Goal: Task Accomplishment & Management: Complete application form

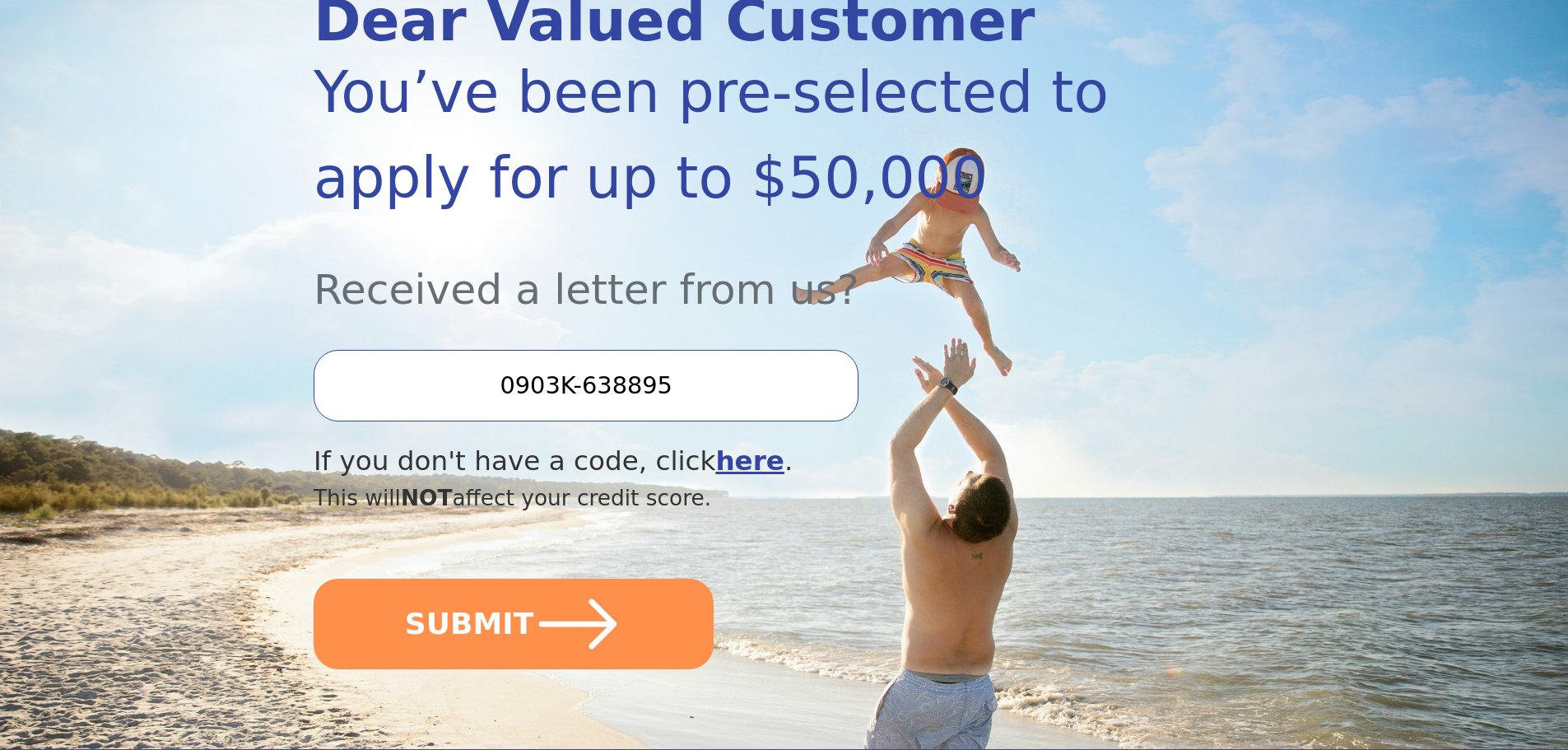
scroll to position [329, 0]
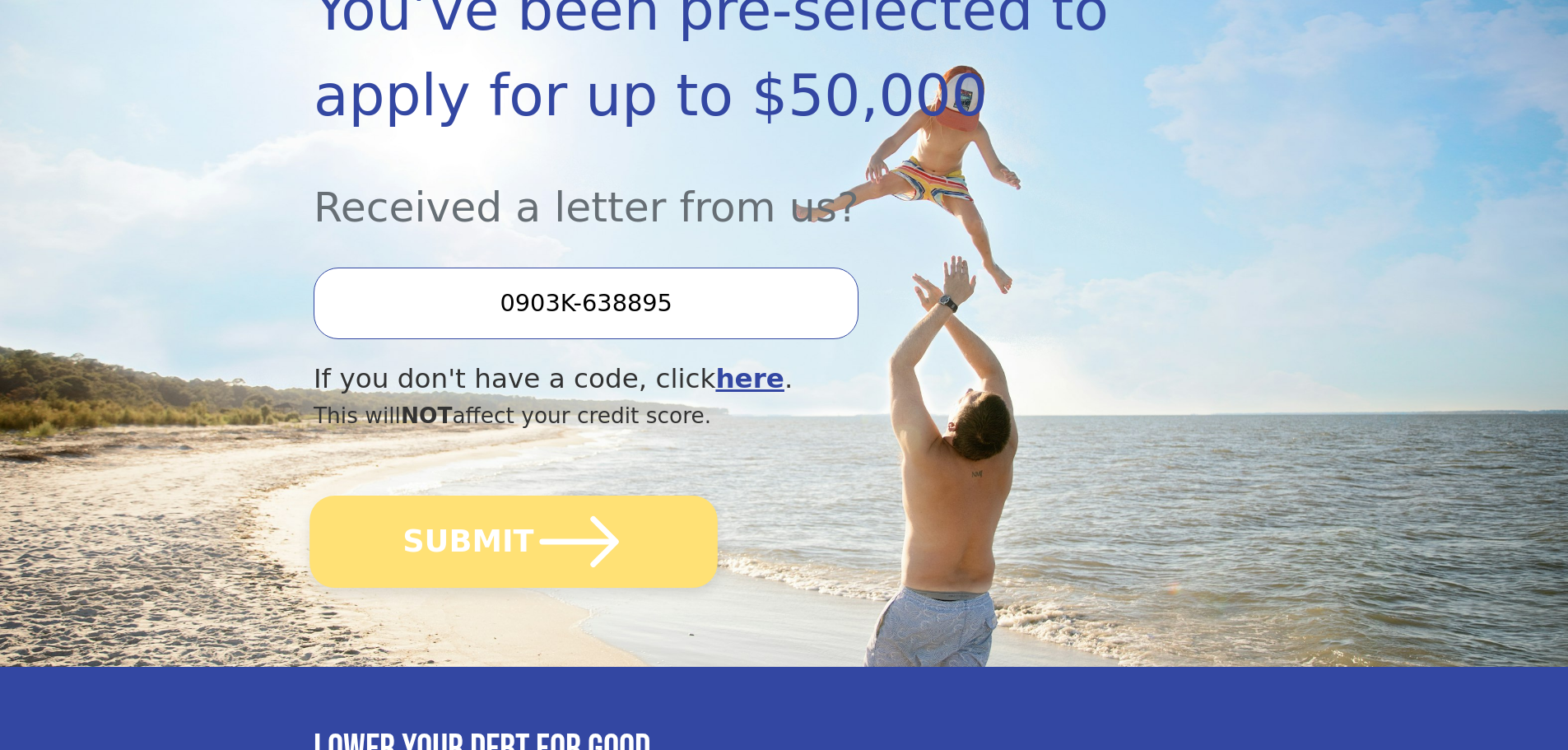
click at [493, 524] on button "SUBMIT" at bounding box center [513, 542] width 408 height 92
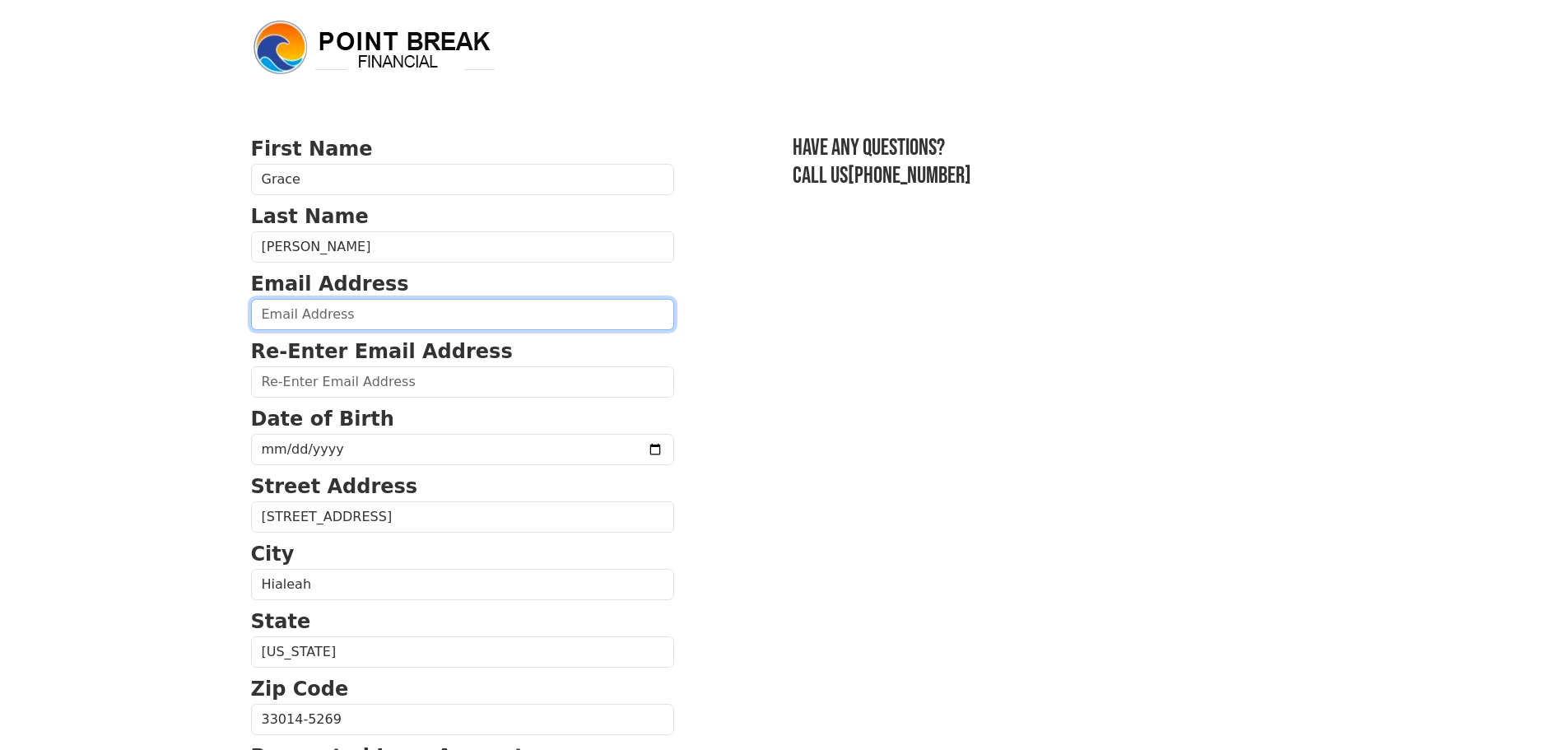
click at [331, 315] on input "email" at bounding box center [463, 314] width 423 height 32
type input "[EMAIL_ADDRESS][DOMAIN_NAME]"
click at [458, 326] on input "grace.avila3167@gmail.com" at bounding box center [463, 314] width 423 height 32
click at [456, 326] on input "grace.avila3167@gmail.com" at bounding box center [463, 314] width 423 height 32
click at [456, 325] on input "grace.avila3167@gmail.com" at bounding box center [463, 314] width 423 height 32
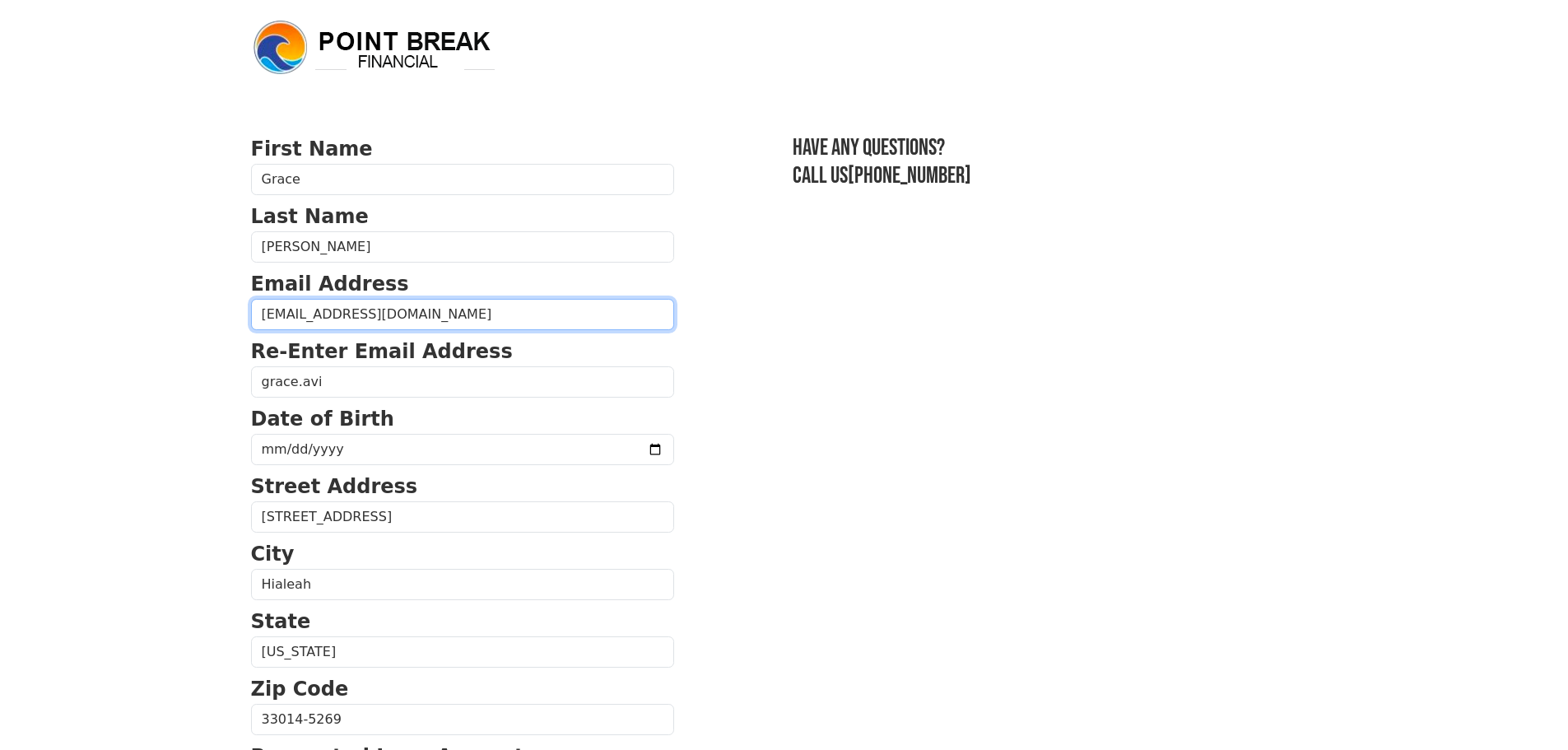
click at [452, 317] on input "grace.avila3167@gmail.com" at bounding box center [463, 314] width 423 height 32
click at [340, 313] on input "grace.avila3167@gmail.com" at bounding box center [463, 314] width 423 height 32
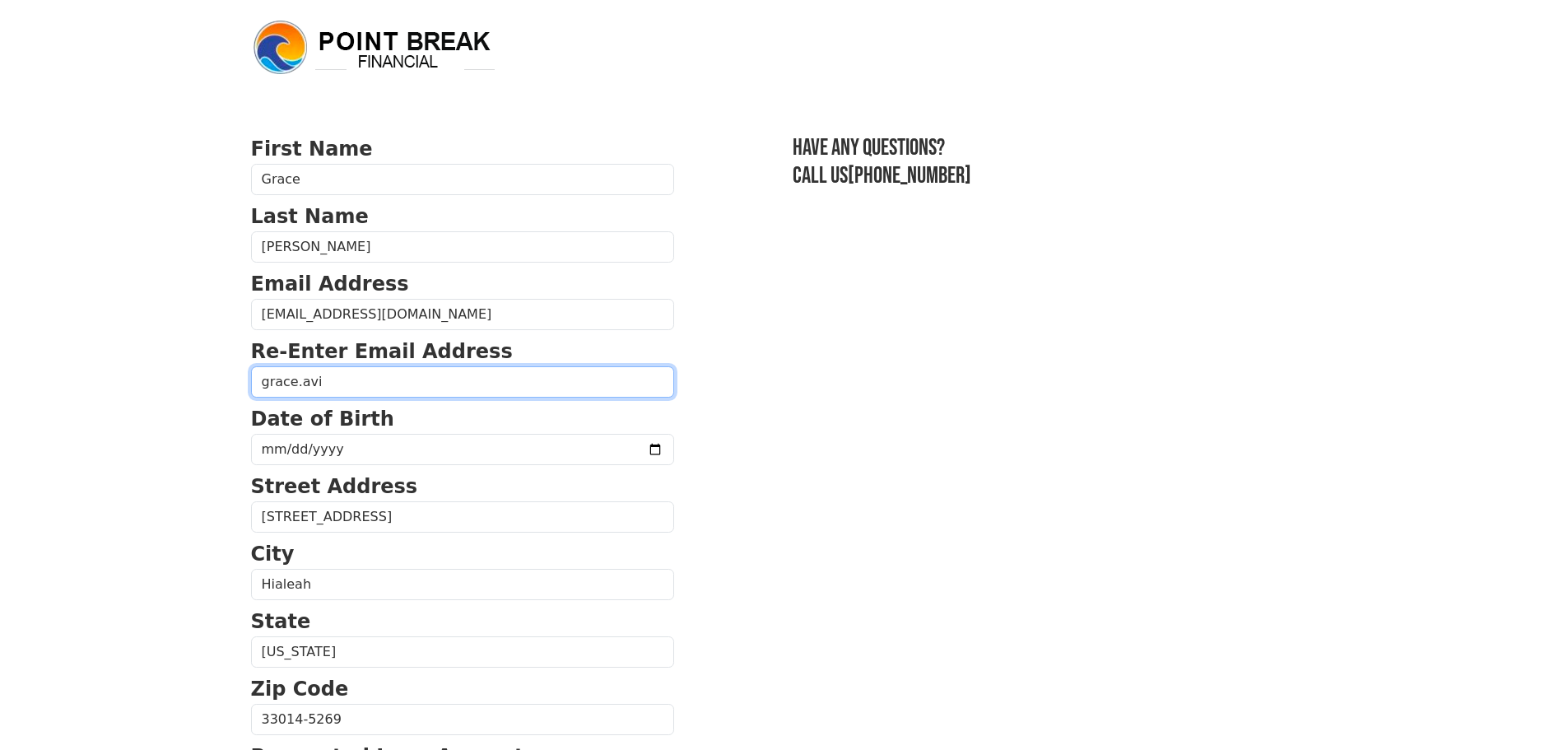
click at [313, 381] on input "grace.avi" at bounding box center [463, 382] width 423 height 32
paste input "la3167@gmail.com"
type input "grace.avila3167@gmail.com"
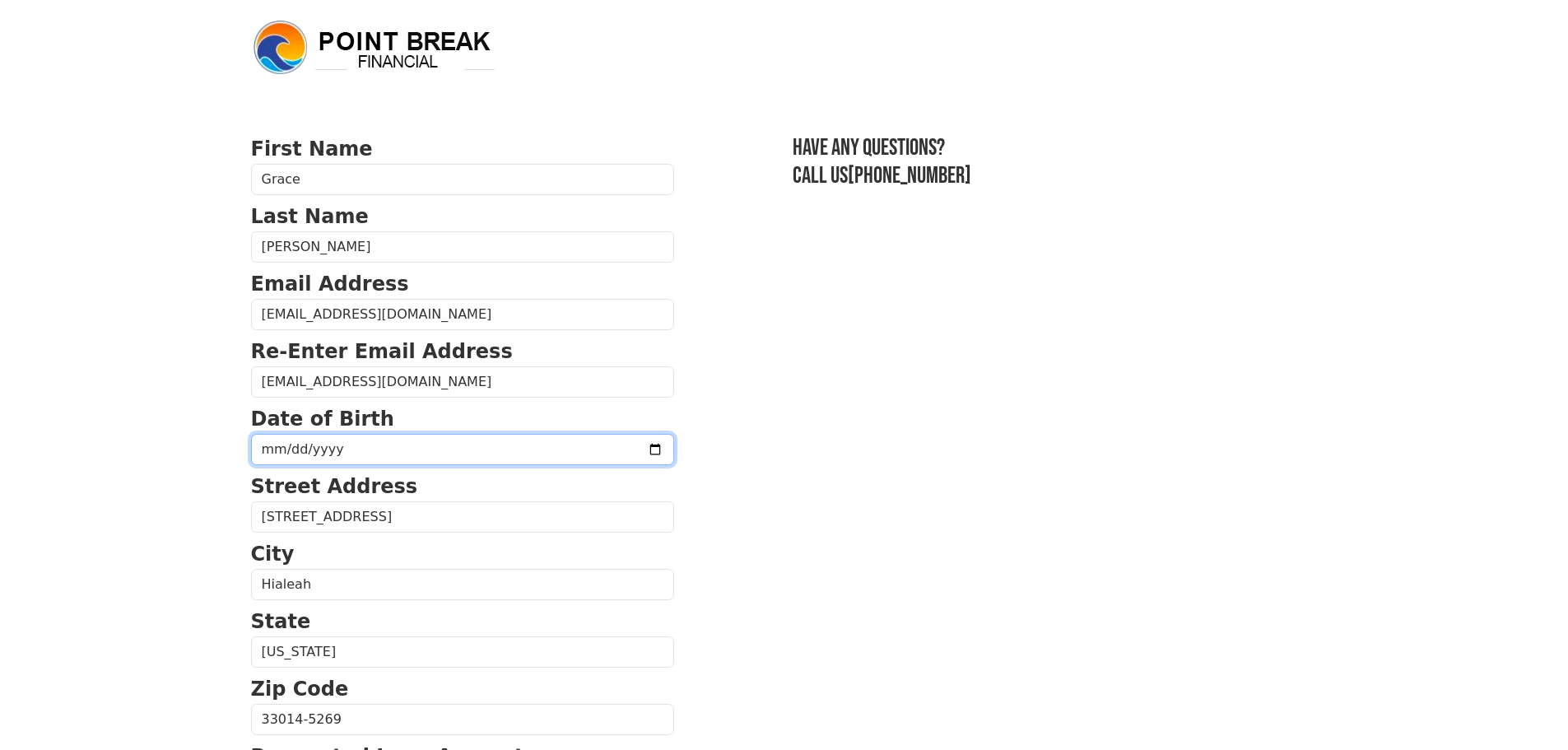
click at [323, 444] on input "date" at bounding box center [463, 450] width 423 height 32
click at [254, 450] on input "date" at bounding box center [463, 450] width 423 height 32
click at [271, 450] on input "date" at bounding box center [463, 450] width 423 height 32
type input "1998-12-16"
click at [77, 423] on body "First Name Grace Last Name Avila Email Address grace.avila3167@gmail.com Re-Ent…" at bounding box center [784, 375] width 1568 height 750
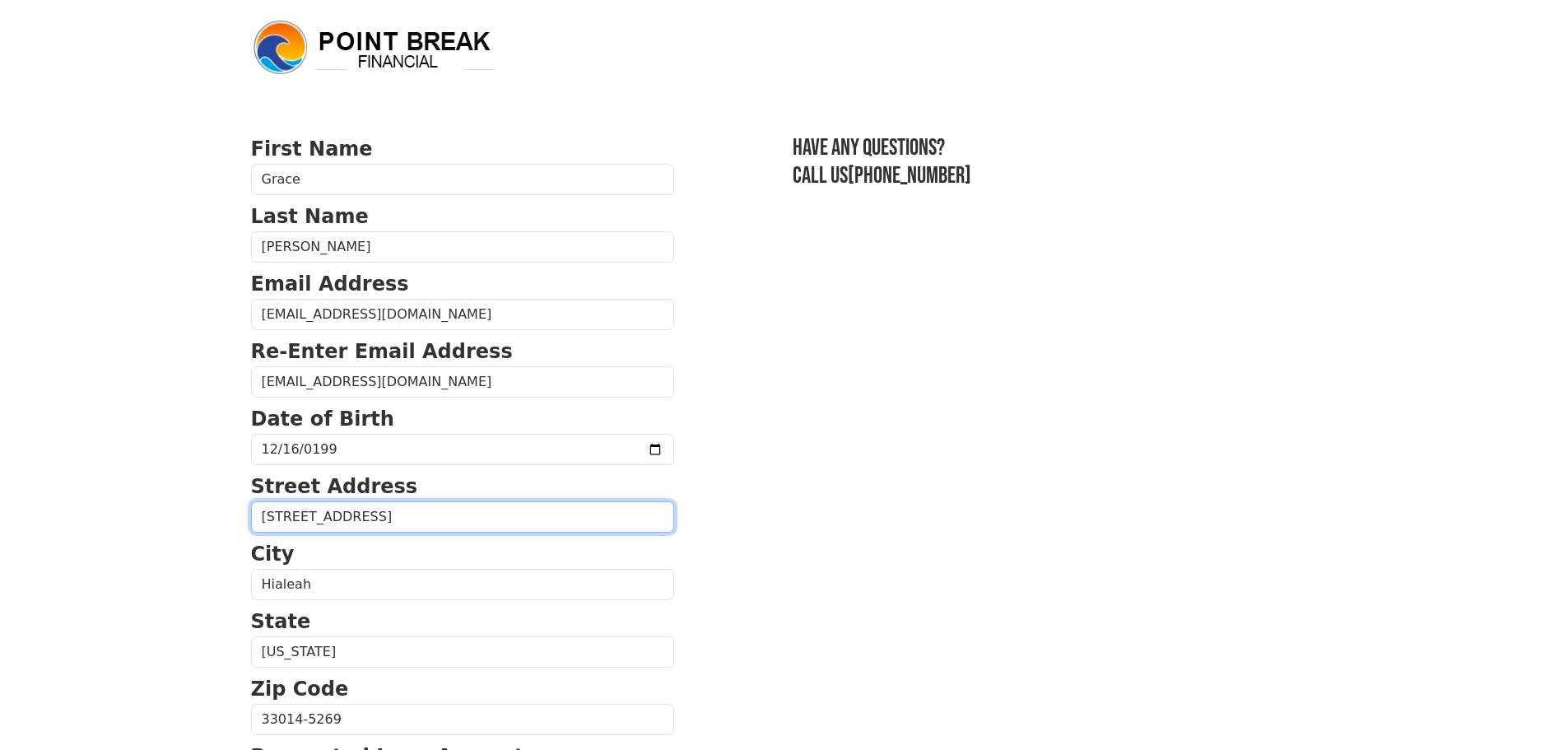
click at [295, 518] on input "7206 W 4th Ave Apt 203" at bounding box center [463, 517] width 423 height 32
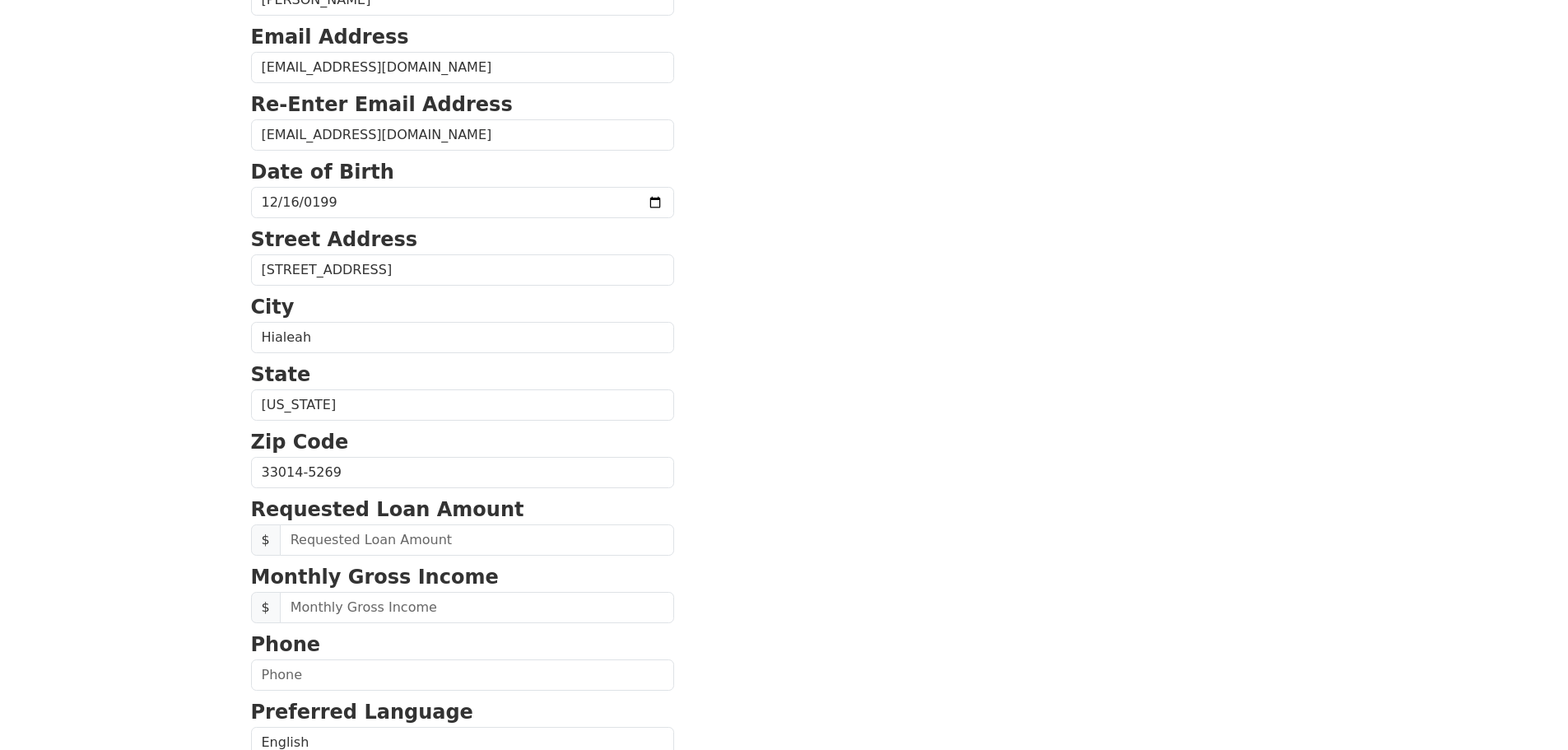
click at [749, 471] on section "First Name Grace Last Name Avila Email Address grace.avila3167@gmail.com Re-Ent…" at bounding box center [785, 474] width 1067 height 1174
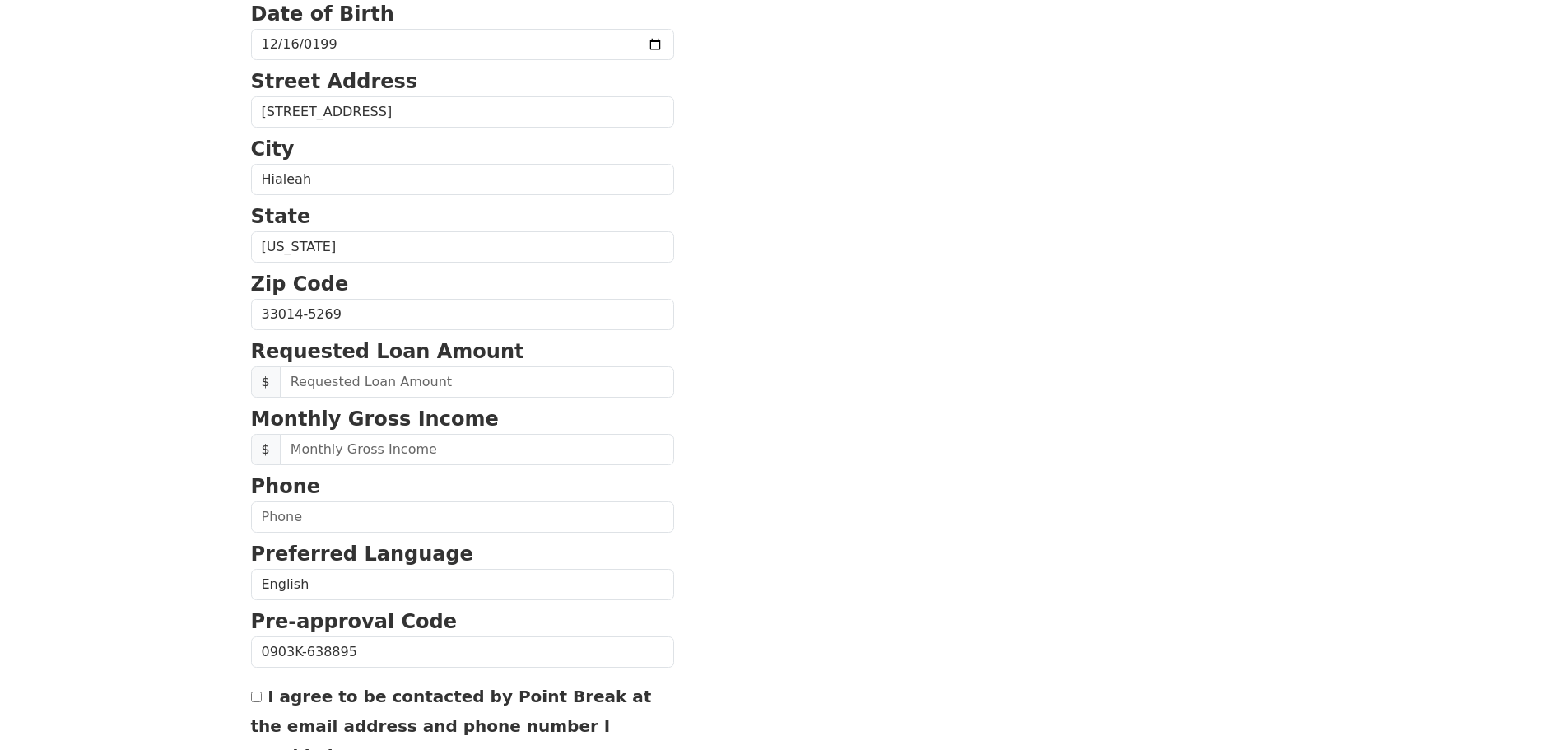
scroll to position [412, 0]
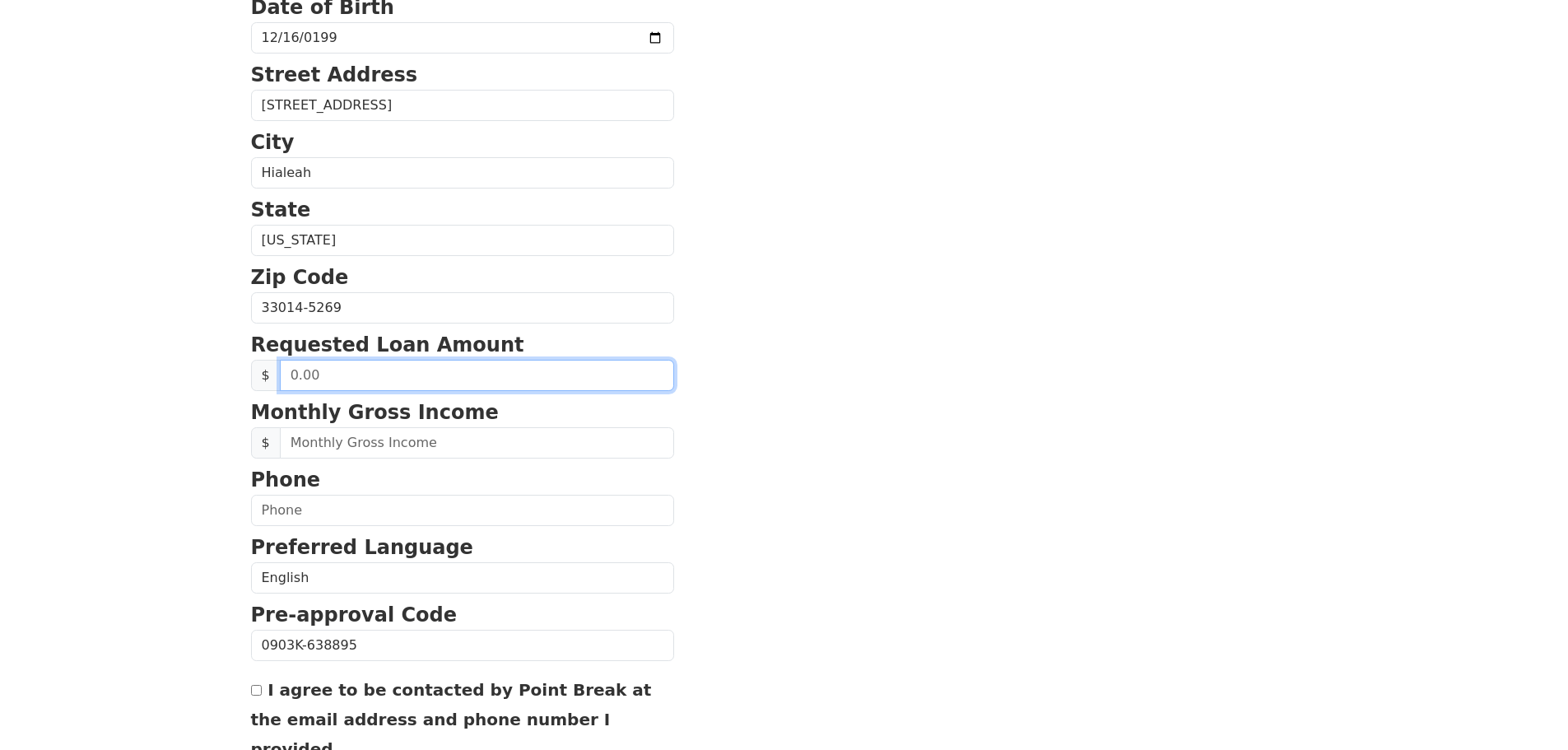
click at [343, 380] on input "text" at bounding box center [477, 375] width 394 height 32
click at [344, 380] on input "text" at bounding box center [477, 375] width 394 height 32
click at [744, 361] on section "First Name Grace Last Name Avila Email Address grace.avila3167@gmail.com Re-Ent…" at bounding box center [785, 309] width 1067 height 1174
click at [354, 373] on input "text" at bounding box center [477, 375] width 394 height 32
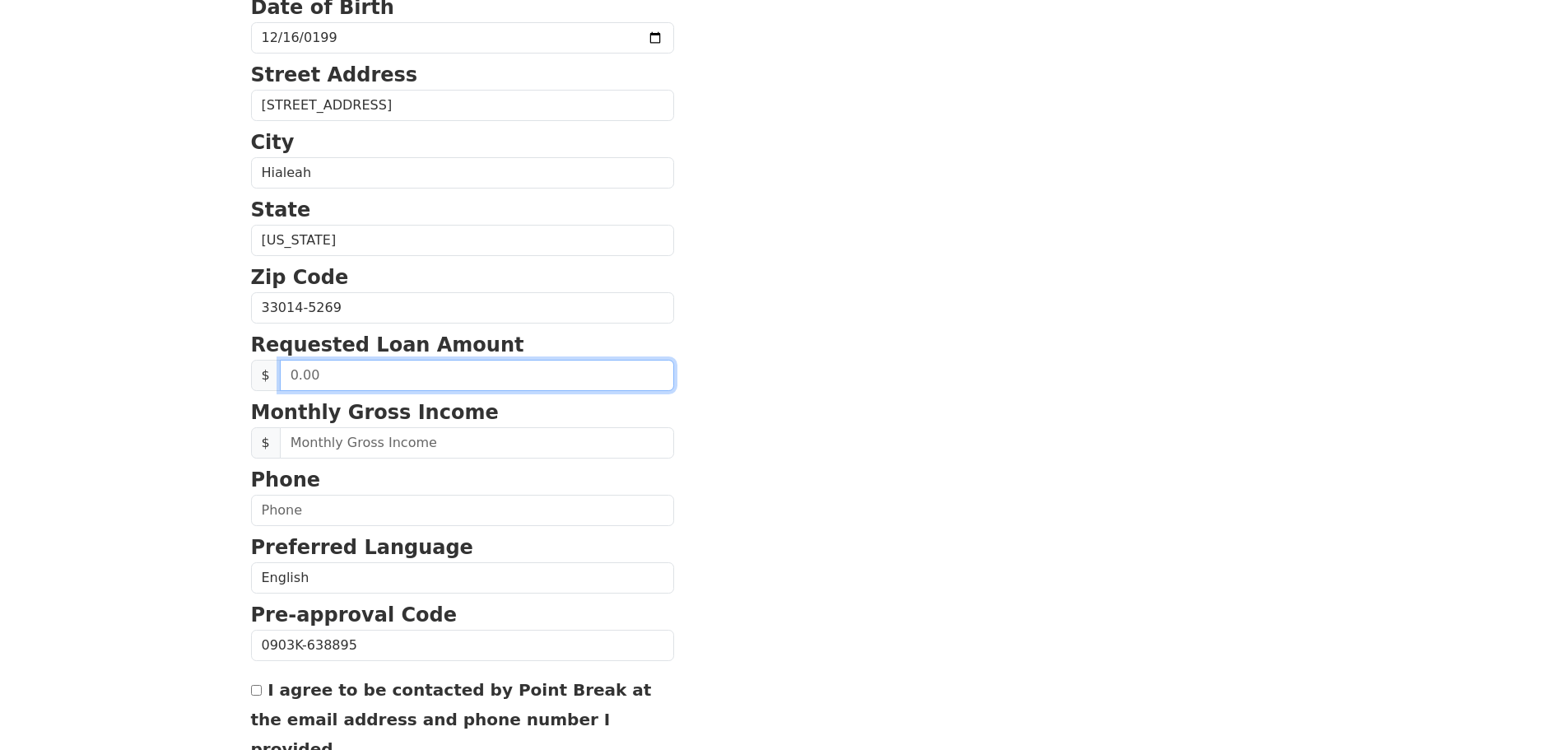
drag, startPoint x: 488, startPoint y: 364, endPoint x: 213, endPoint y: 366, distance: 275.0
click at [911, 371] on section "First Name Grace Last Name Avila Email Address grace.avila3167@gmail.com Re-Ent…" at bounding box center [785, 309] width 1067 height 1174
click at [302, 377] on input "15,000.00" at bounding box center [477, 375] width 394 height 32
type input "13,000.00"
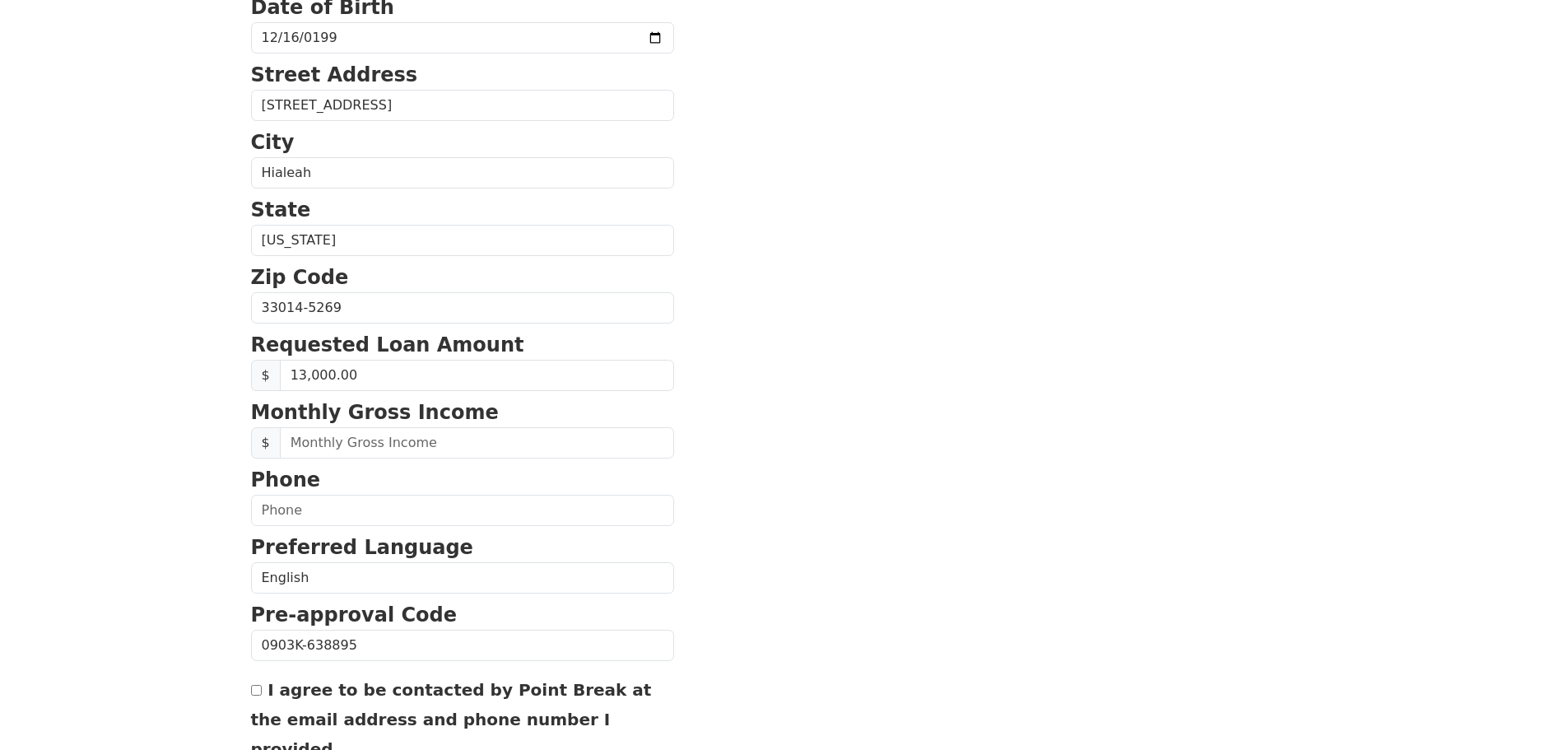
click at [1001, 364] on section "First Name Grace Last Name Avila Email Address grace.avila3167@gmail.com Re-Ent…" at bounding box center [785, 309] width 1067 height 1174
click at [673, 463] on section "First Name Grace Last Name Avila Email Address grace.avila3167@gmail.com Re-Ent…" at bounding box center [785, 309] width 1067 height 1174
click at [486, 448] on input "text" at bounding box center [477, 442] width 394 height 32
drag, startPoint x: 472, startPoint y: 438, endPoint x: 288, endPoint y: 435, distance: 184.0
click at [288, 435] on input "text" at bounding box center [477, 442] width 394 height 32
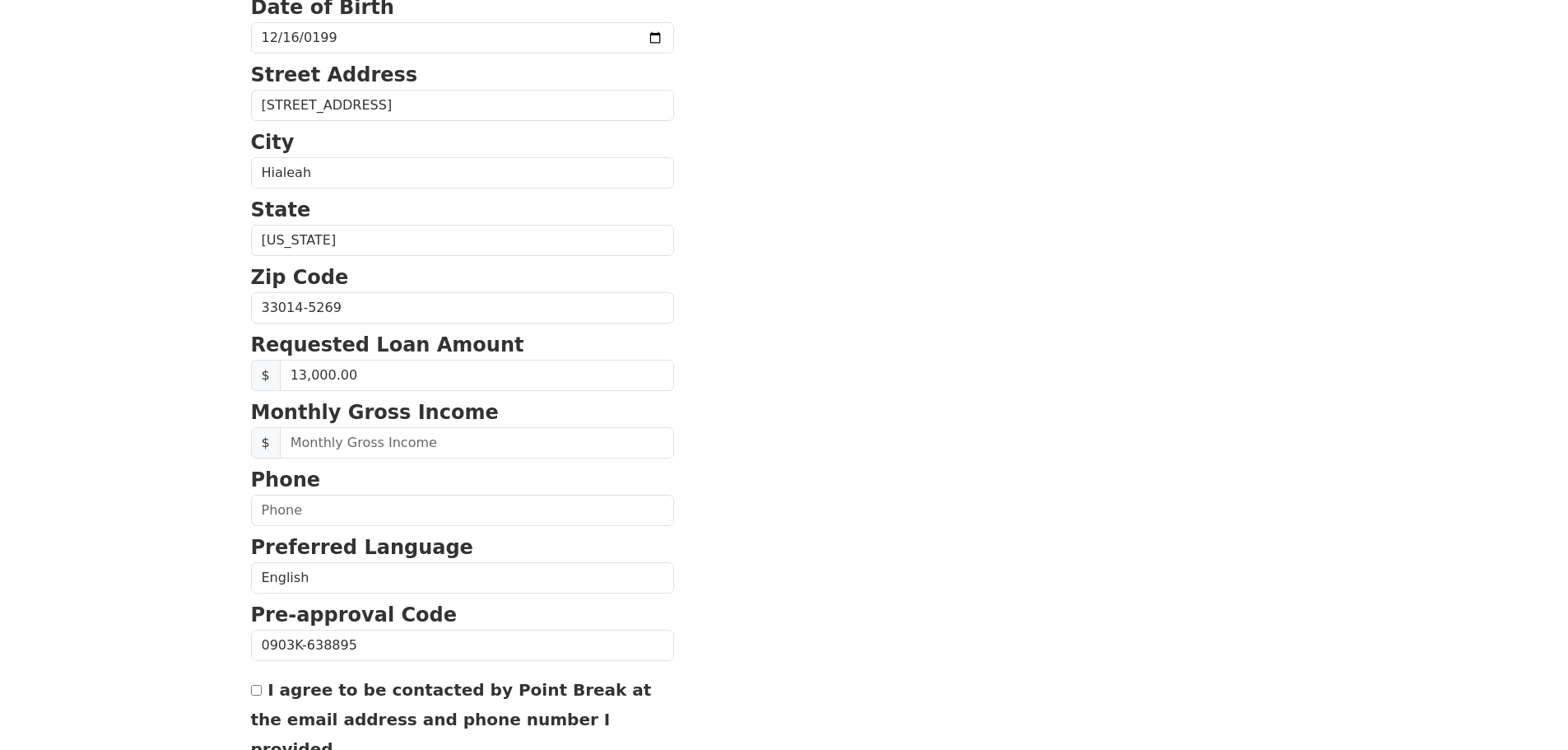
drag, startPoint x: 1315, startPoint y: 267, endPoint x: 874, endPoint y: 325, distance: 444.8
click at [1310, 267] on section "First Name Grace Last Name Avila Email Address grace.avila3167@gmail.com Re-Ent…" at bounding box center [785, 309] width 1067 height 1174
click at [401, 447] on input "text" at bounding box center [477, 442] width 394 height 32
paste input "7,284.24"
type input "7,284.24"
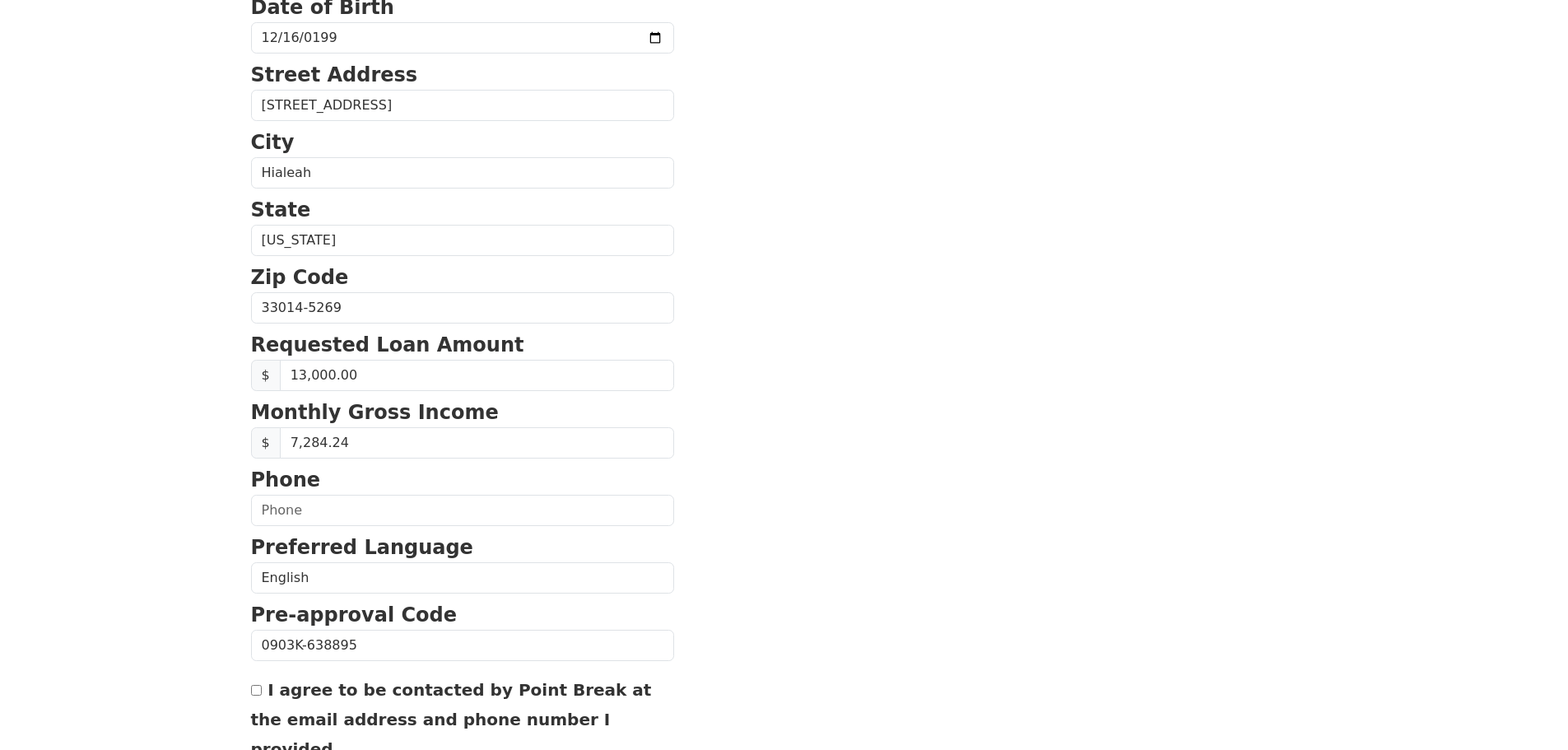
click at [850, 444] on section "First Name Grace Last Name Avila Email Address grace.avila3167@gmail.com Re-Ent…" at bounding box center [785, 309] width 1067 height 1174
click at [481, 498] on input "text" at bounding box center [463, 510] width 423 height 32
type input "(954) 774-5767"
click at [818, 481] on section "First Name Grace Last Name Avila Email Address grace.avila3167@gmail.com Re-Ent…" at bounding box center [785, 309] width 1067 height 1174
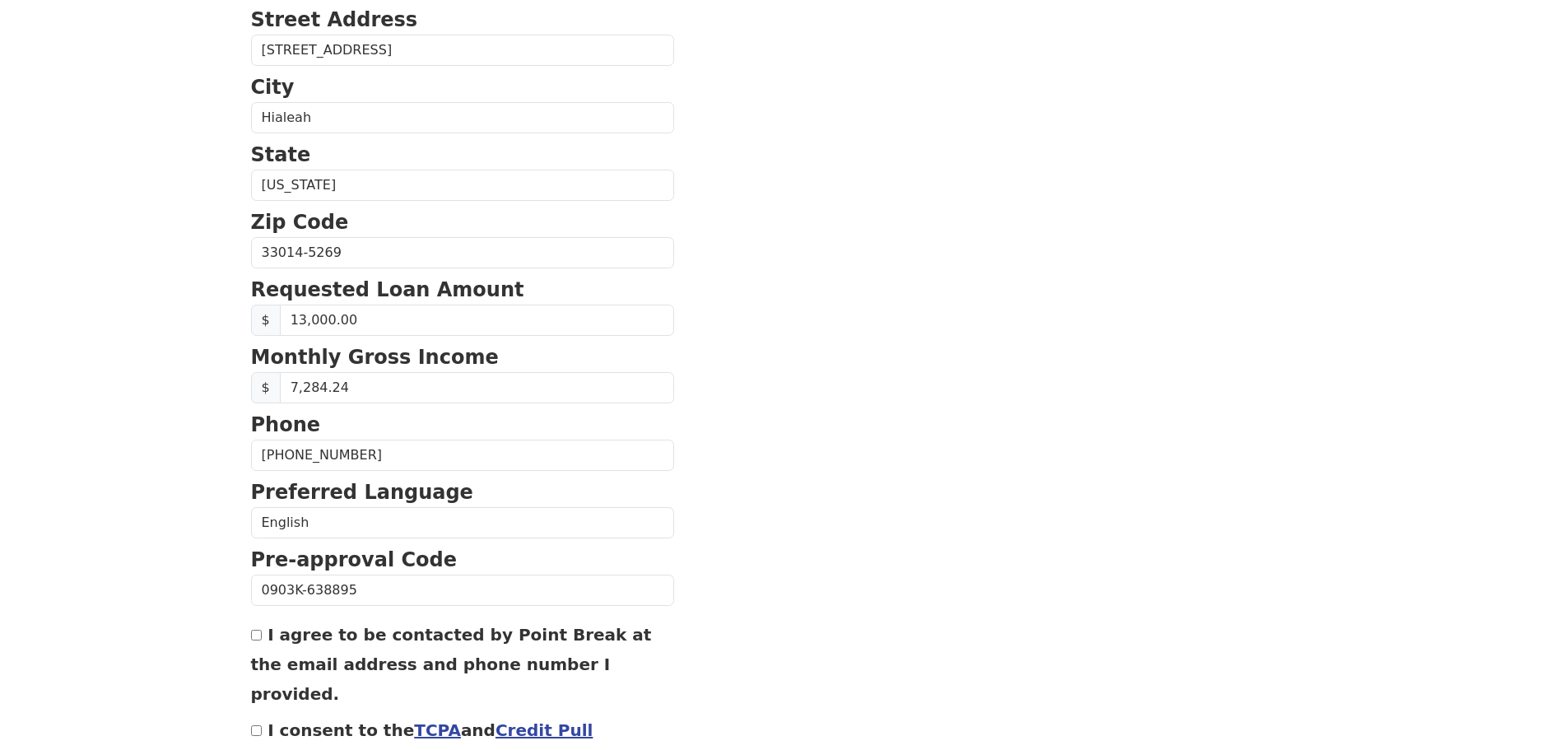
scroll to position [494, 0]
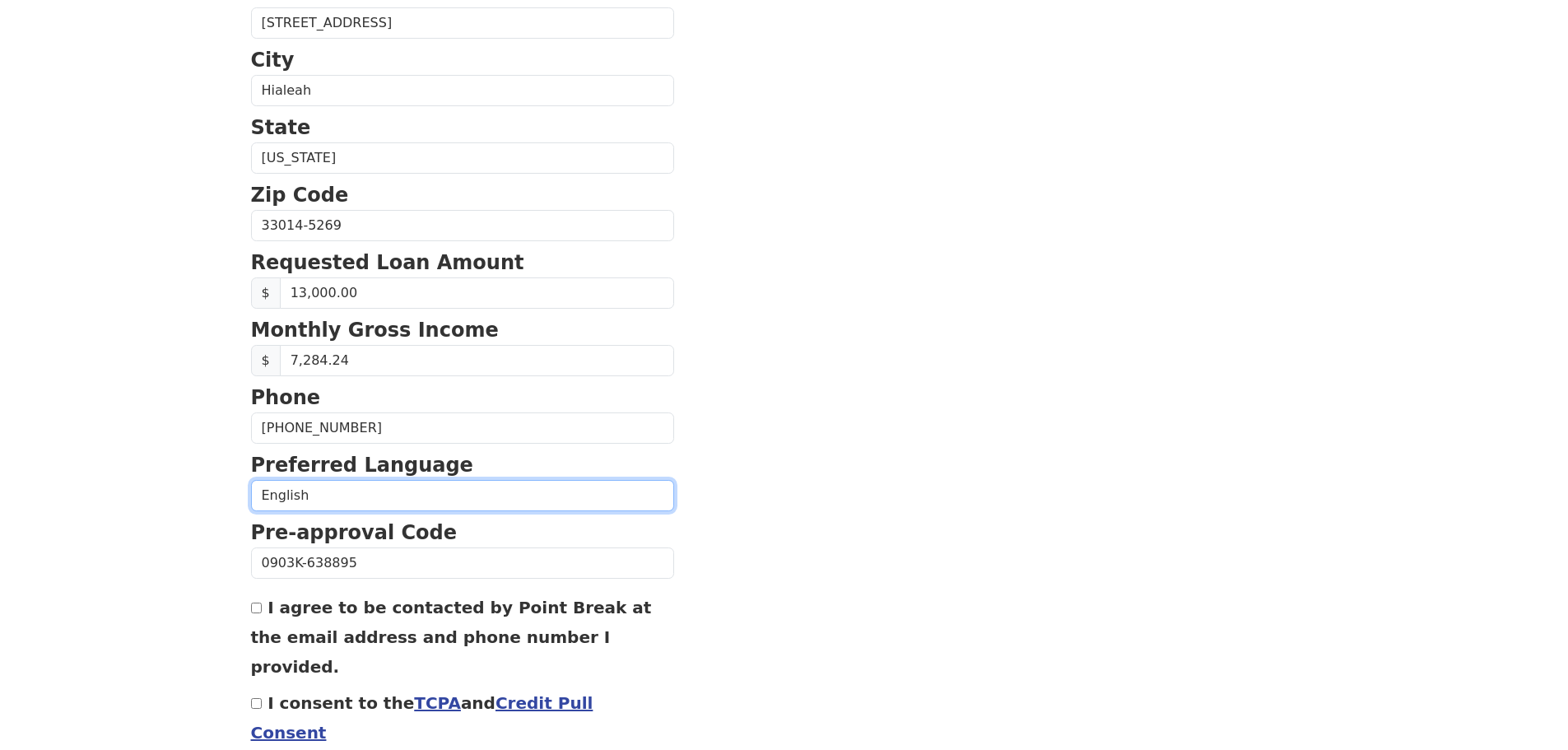
click at [446, 483] on select "English Spanish" at bounding box center [463, 496] width 423 height 32
click at [251, 480] on select "English Spanish" at bounding box center [463, 496] width 423 height 32
click at [477, 512] on form "First Name Grace Last Name Avila Email Address grace.avila3167@gmail.com Re-Ent…" at bounding box center [463, 227] width 423 height 1174
drag, startPoint x: 477, startPoint y: 500, endPoint x: 472, endPoint y: 509, distance: 10.3
click at [477, 500] on select "English Spanish" at bounding box center [463, 496] width 423 height 32
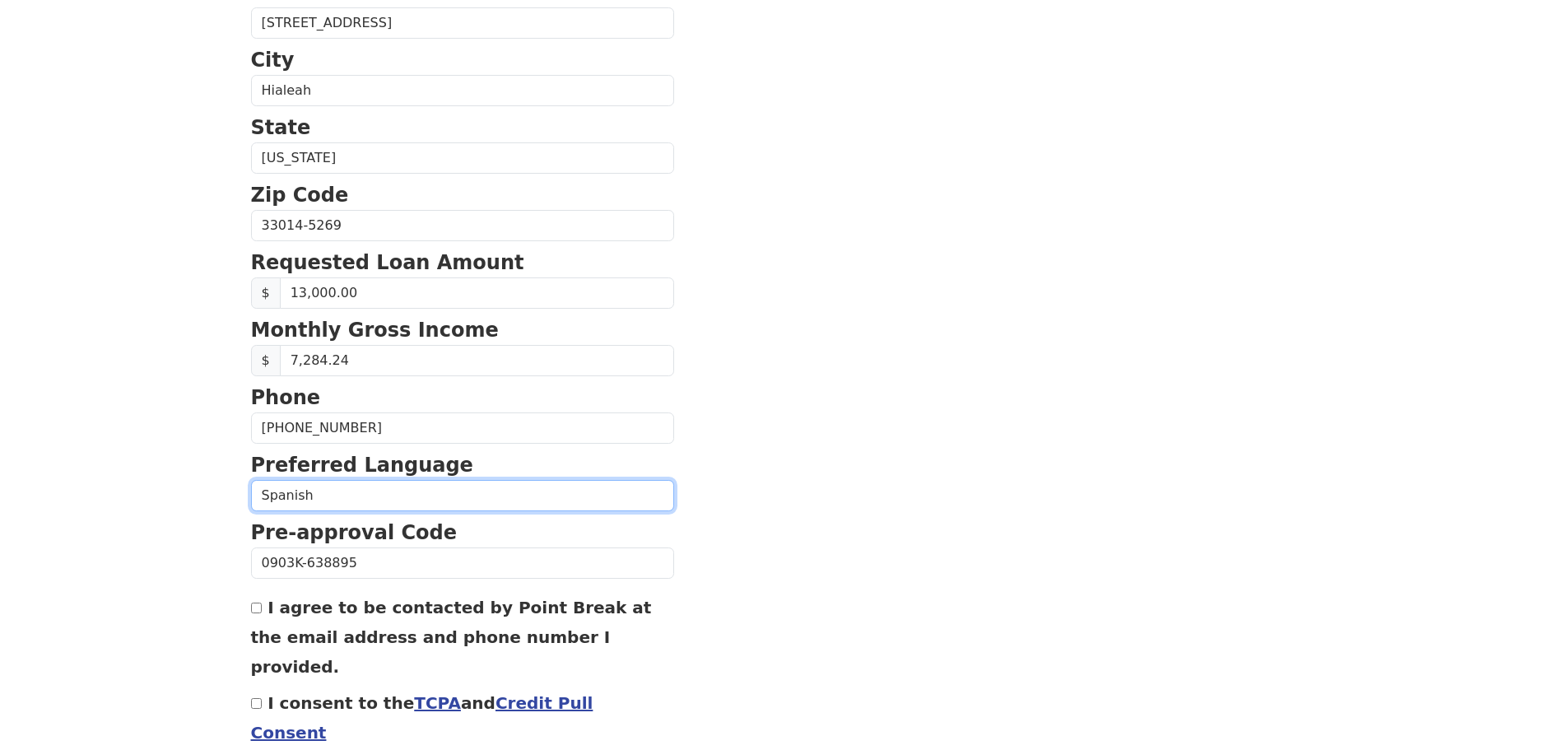
select select "English"
click at [251, 480] on select "English Spanish" at bounding box center [463, 496] width 423 height 32
click at [655, 524] on section "First Name Grace Last Name Avila Email Address grace.avila3167@gmail.com Re-Ent…" at bounding box center [785, 227] width 1067 height 1174
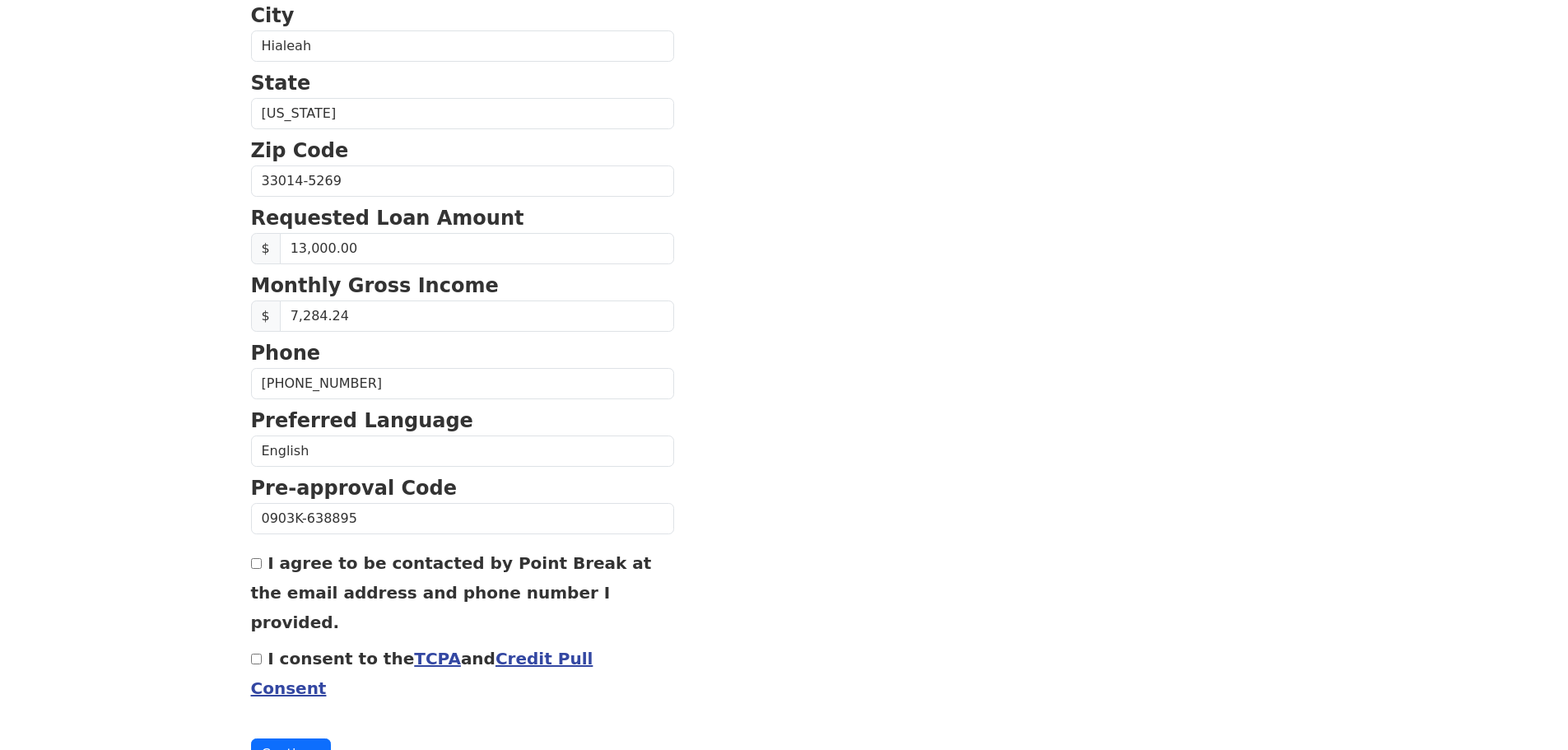
scroll to position [561, 0]
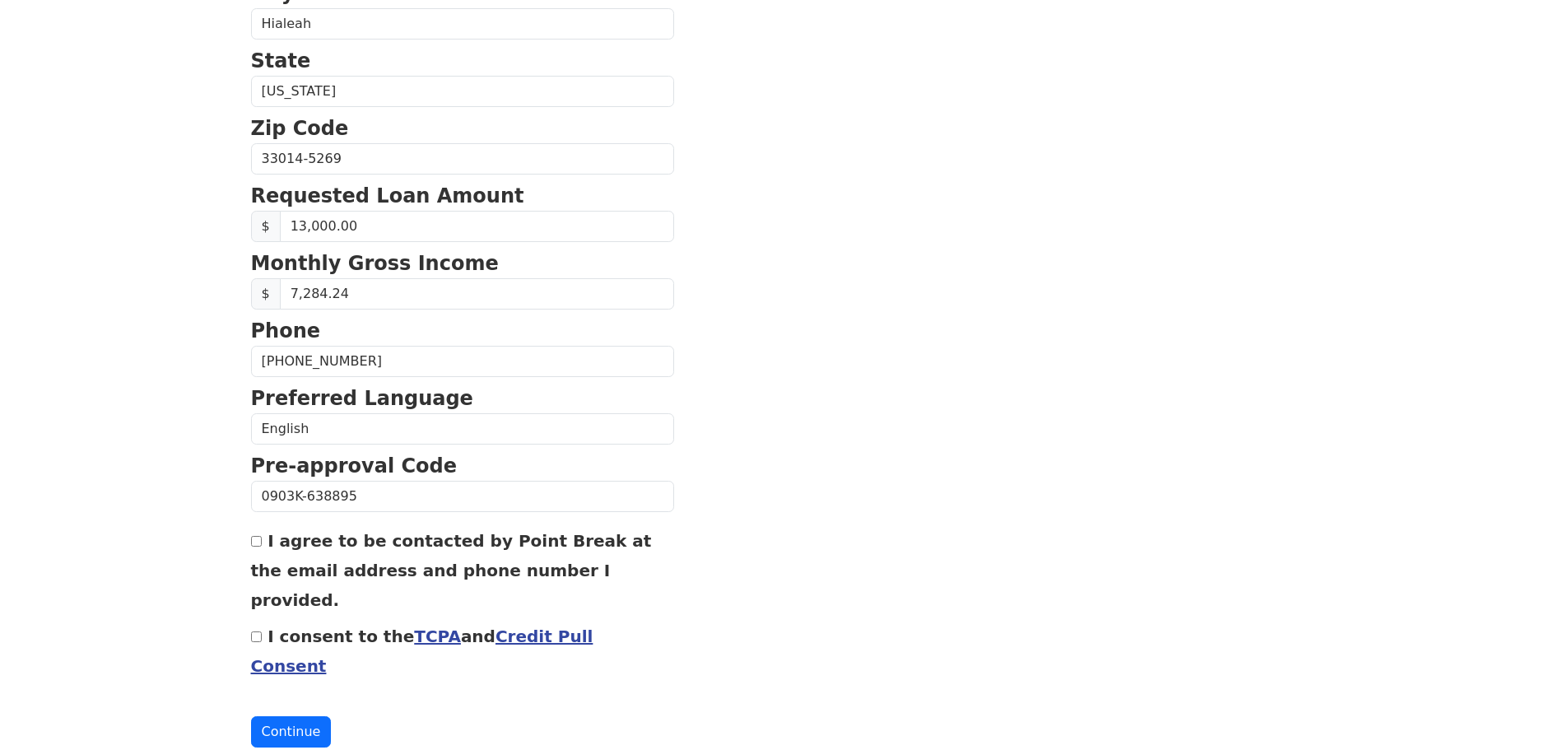
click at [253, 529] on div "I agree to be contacted by Point Break at the email address and phone number I …" at bounding box center [463, 570] width 423 height 89
click at [260, 543] on input "I agree to be contacted by Point Break at the email address and phone number I …" at bounding box center [257, 541] width 11 height 11
checkbox input "true"
click at [253, 631] on input "I consent to the TCPA and Credit Pull Consent" at bounding box center [257, 637] width 11 height 11
checkbox input "true"
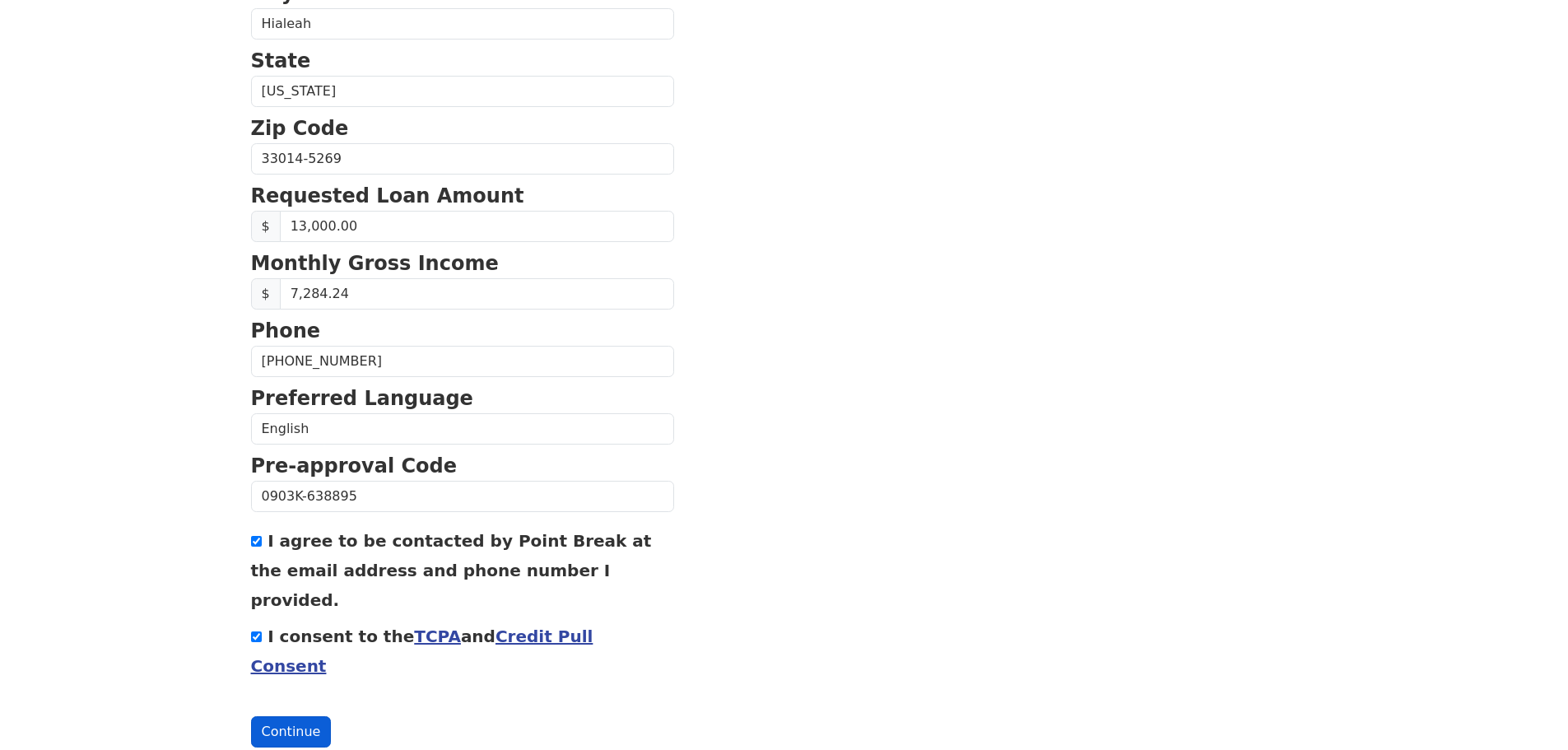
click at [282, 717] on button "Continue" at bounding box center [291, 732] width 80 height 32
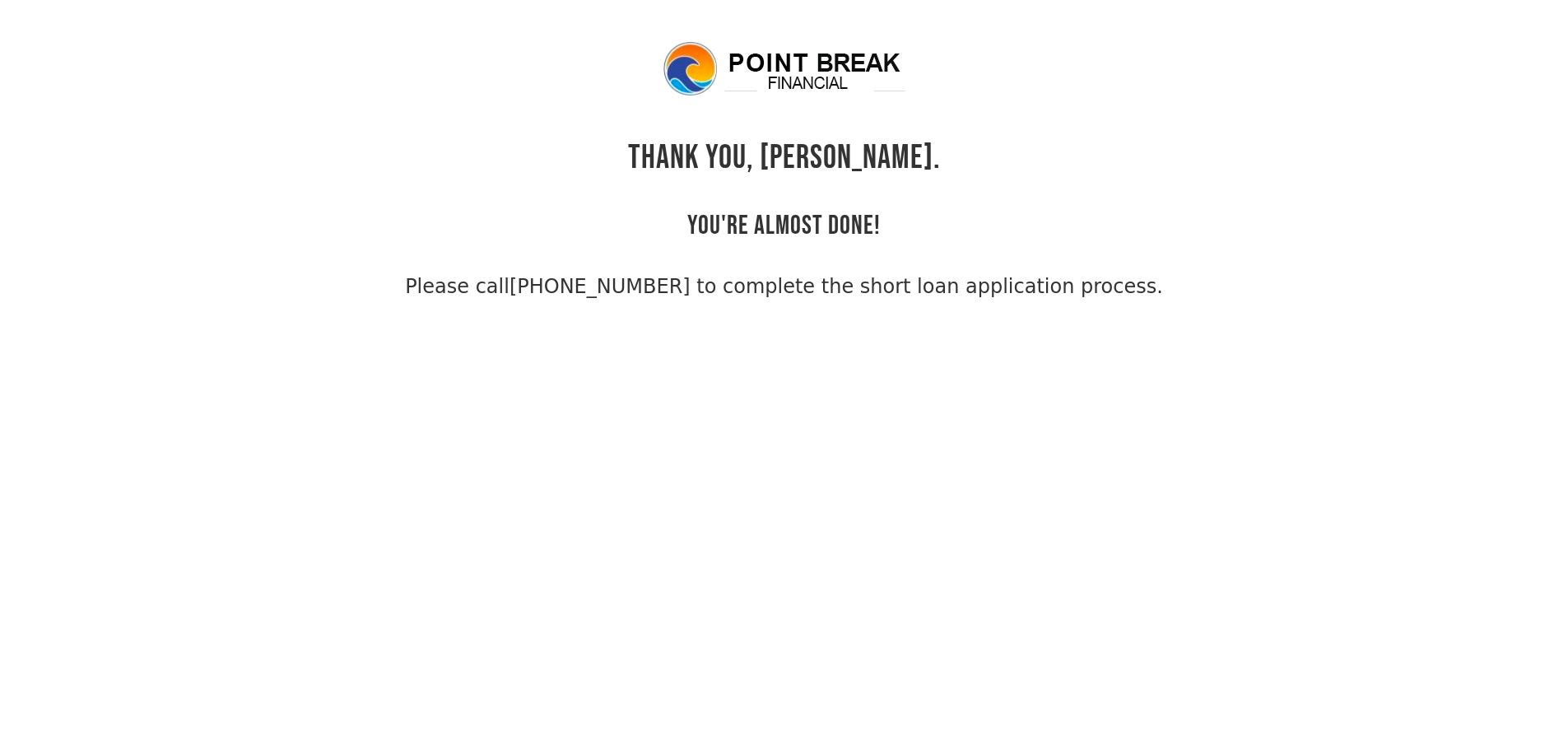
click at [801, 226] on h2 "YOU'RE ALMOST DONE!" at bounding box center [784, 210] width 194 height 64
click at [838, 272] on span "Please call (855) 202-9500 to complete the short loan application process." at bounding box center [784, 286] width 758 height 30
drag, startPoint x: 1158, startPoint y: 337, endPoint x: 523, endPoint y: 84, distance: 683.5
click at [523, 84] on body "THANK YOU, Grace. YOU'RE ALMOST DONE! Please call (855) 202-9500 to complete th…" at bounding box center [784, 414] width 1568 height 750
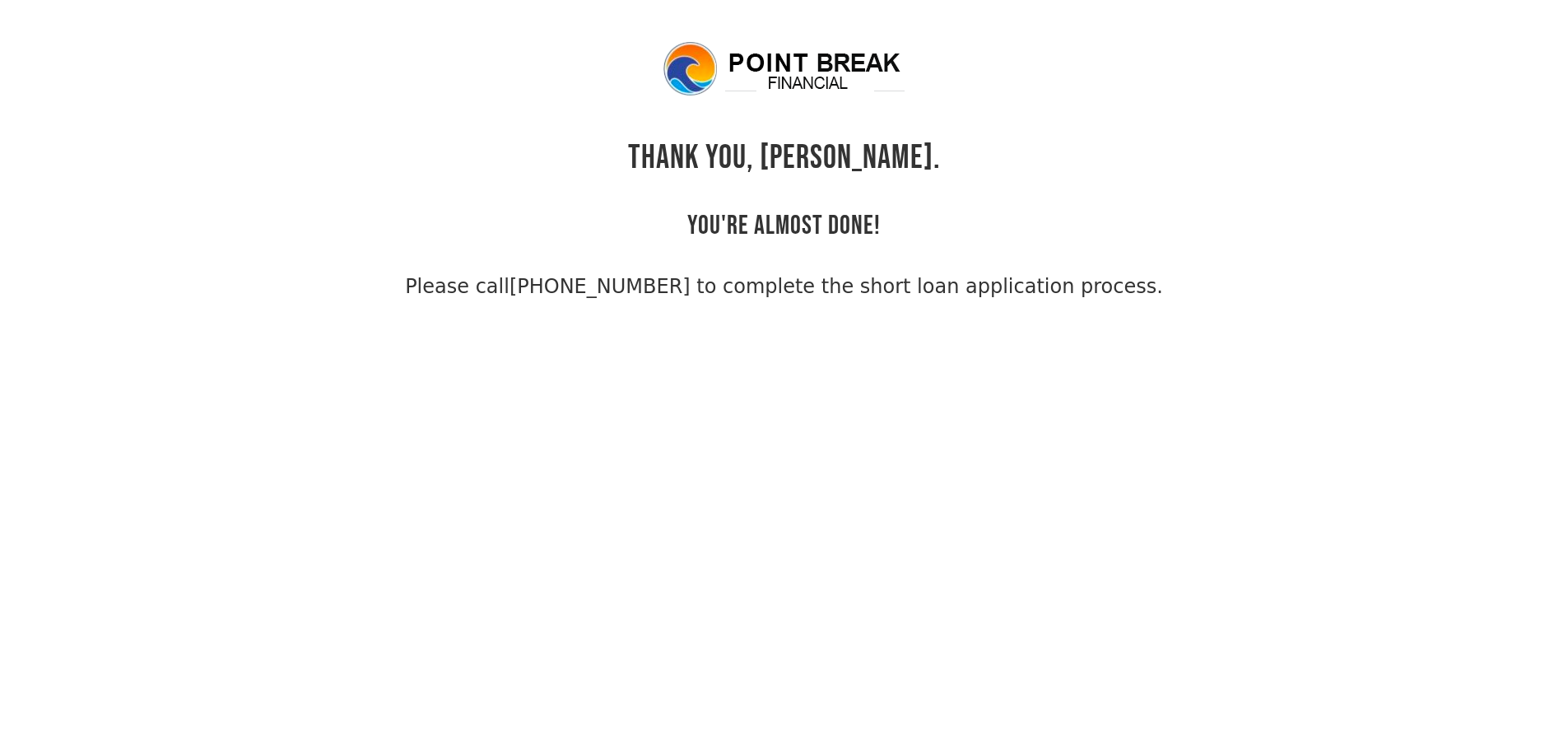
click at [1177, 77] on div "THANK YOU, Grace. YOU'RE ALMOST DONE! Please call (855) 202-9500 to complete th…" at bounding box center [785, 170] width 1067 height 261
click at [943, 135] on div "THANK YOU, Grace. YOU'RE ALMOST DONE! Please call (855) 202-9500 to complete th…" at bounding box center [785, 170] width 1067 height 261
click at [725, 114] on div "THANK YOU, Grace. YOU'RE ALMOST DONE! Please call (855) 202-9500 to complete th…" at bounding box center [785, 170] width 1067 height 261
click at [795, 223] on h2 "YOU'RE ALMOST DONE!" at bounding box center [784, 210] width 194 height 64
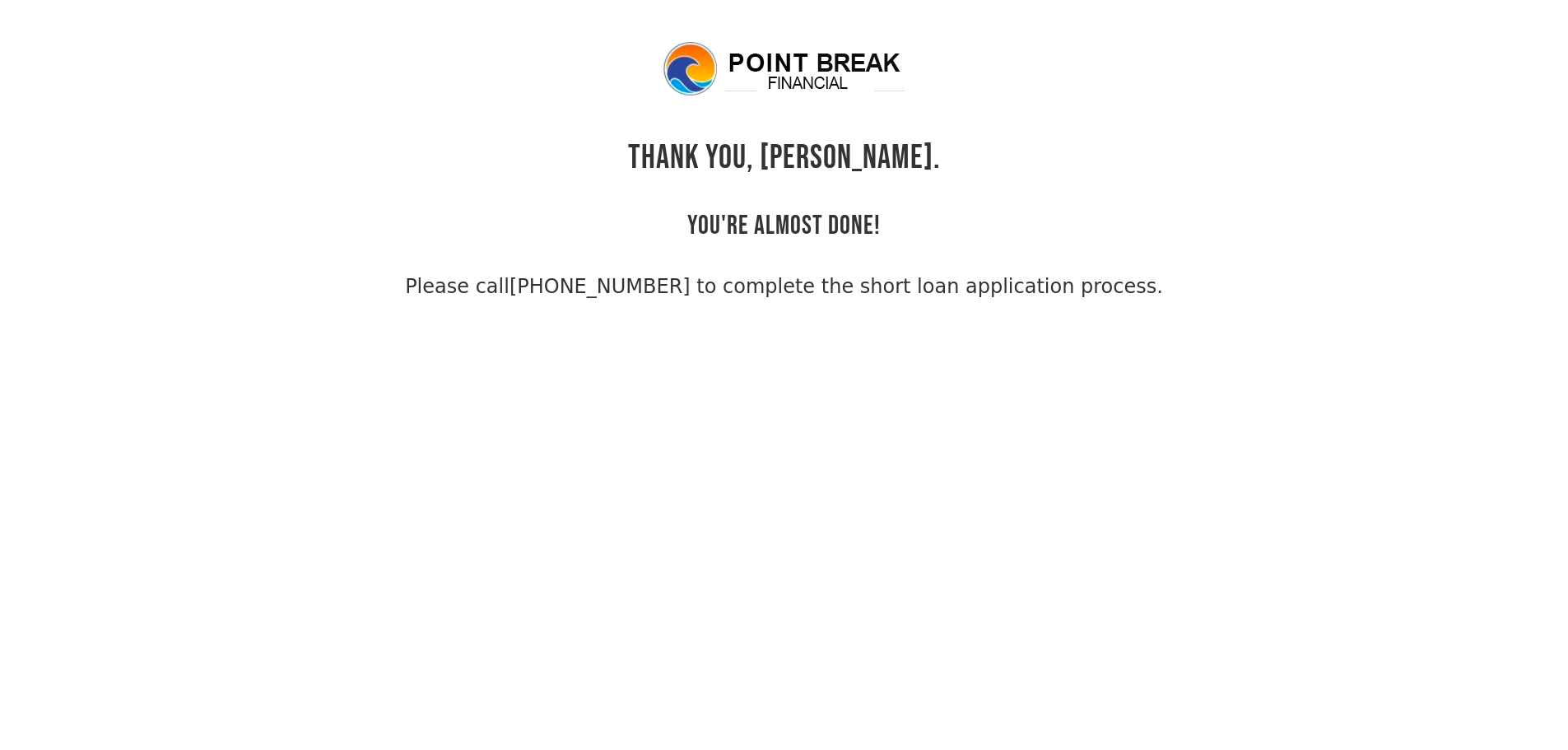
click at [862, 230] on h2 "YOU'RE ALMOST DONE!" at bounding box center [784, 210] width 194 height 64
drag, startPoint x: 1186, startPoint y: 301, endPoint x: 619, endPoint y: 42, distance: 623.4
click at [619, 42] on body "THANK YOU, Grace. YOU'RE ALMOST DONE! Please call (855) 202-9500 to complete th…" at bounding box center [784, 414] width 1568 height 750
click at [568, 54] on div "THANK YOU, Grace. YOU'RE ALMOST DONE! Please call (855) 202-9500 to complete th…" at bounding box center [785, 170] width 1067 height 261
click at [784, 242] on div "THANK YOU, Grace. YOU'RE ALMOST DONE! Please call (855) 202-9500 to complete th…" at bounding box center [785, 170] width 1067 height 261
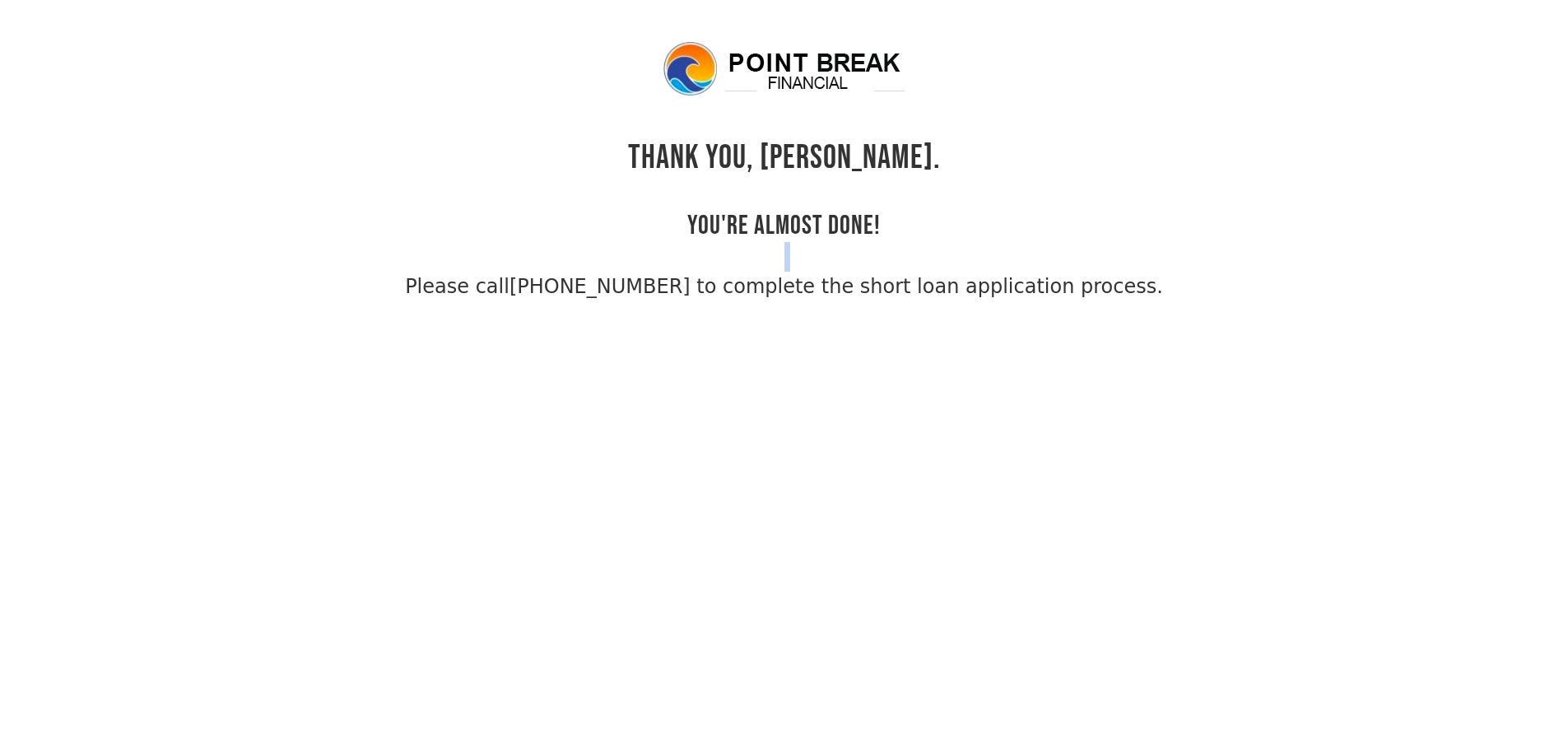
click at [784, 242] on div "THANK YOU, Grace. YOU'RE ALMOST DONE! Please call (855) 202-9500 to complete th…" at bounding box center [785, 170] width 1067 height 261
click at [803, 233] on h2 "YOU'RE ALMOST DONE!" at bounding box center [784, 210] width 194 height 64
drag, startPoint x: 1154, startPoint y: 307, endPoint x: 646, endPoint y: 54, distance: 567.5
click at [646, 54] on body "THANK YOU, Grace. YOU'RE ALMOST DONE! Please call (855) 202-9500 to complete th…" at bounding box center [784, 414] width 1568 height 750
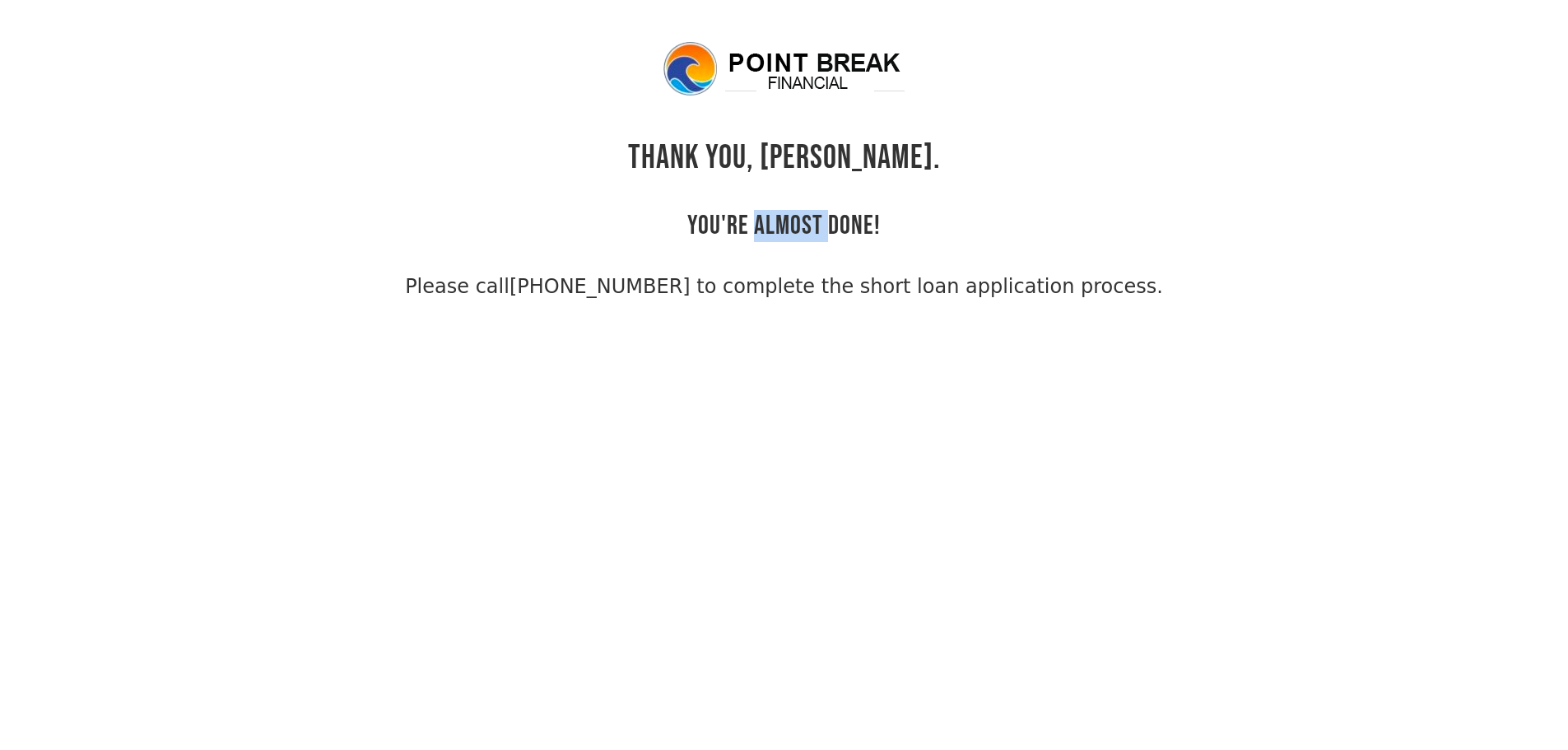
click at [617, 81] on div "THANK YOU, Grace. YOU'RE ALMOST DONE! Please call (855) 202-9500 to complete th…" at bounding box center [785, 170] width 1067 height 261
click at [770, 211] on h2 "YOU'RE ALMOST DONE!" at bounding box center [784, 210] width 194 height 64
drag, startPoint x: 770, startPoint y: 211, endPoint x: 879, endPoint y: 257, distance: 118.3
click at [771, 212] on h2 "YOU'RE ALMOST DONE!" at bounding box center [784, 210] width 194 height 64
click at [1149, 274] on div "THANK YOU, Grace. YOU'RE ALMOST DONE! Please call (855) 202-9500 to complete th…" at bounding box center [785, 170] width 1067 height 261
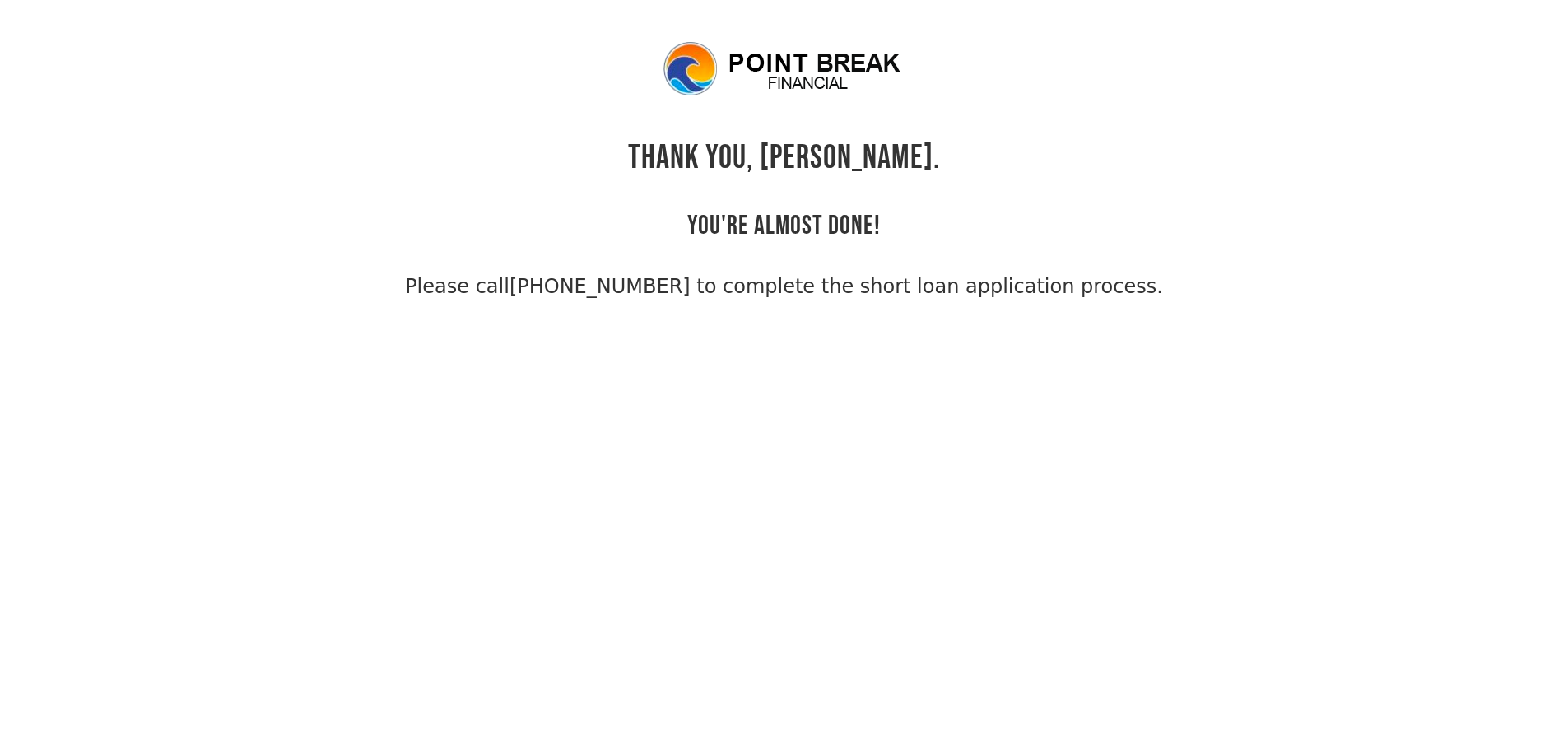
drag, startPoint x: 1135, startPoint y: 281, endPoint x: 476, endPoint y: -8, distance: 719.6
click at [476, 0] on html "THANK YOU, Grace. YOU'RE ALMOST DONE! Please call (855) 202-9500 to complete th…" at bounding box center [784, 375] width 1568 height 750
click at [536, 94] on div "THANK YOU, Grace. YOU'RE ALMOST DONE! Please call (855) 202-9500 to complete th…" at bounding box center [785, 170] width 1067 height 261
